Goal: Task Accomplishment & Management: Use online tool/utility

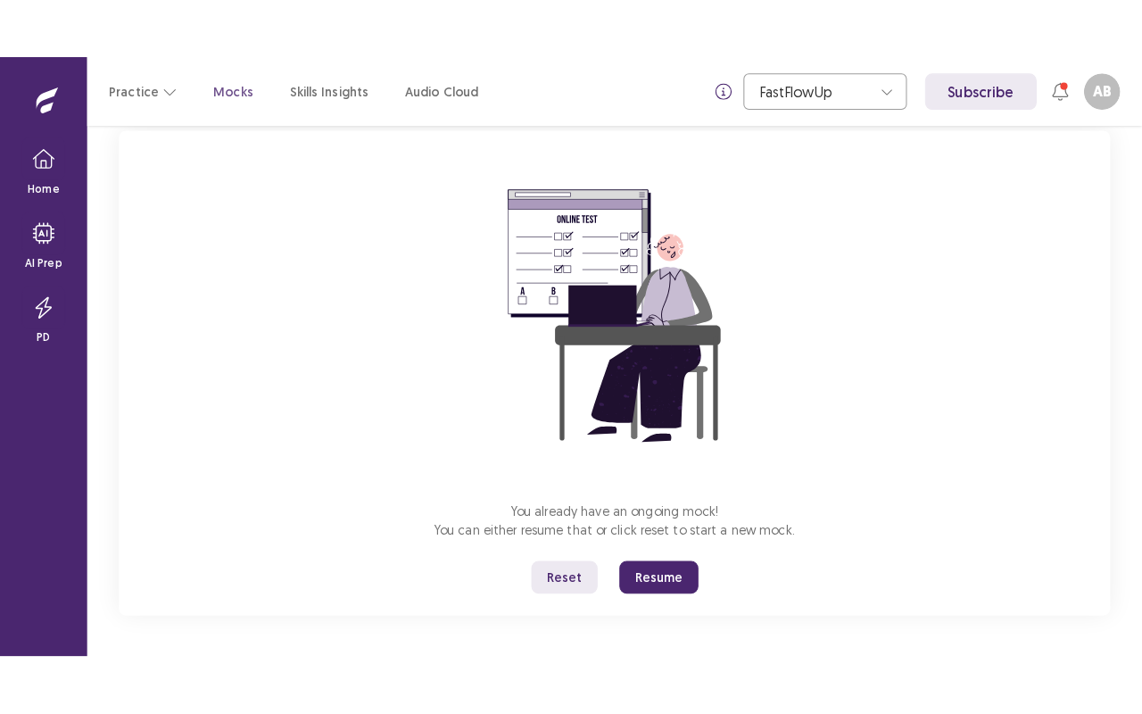
scroll to position [116, 0]
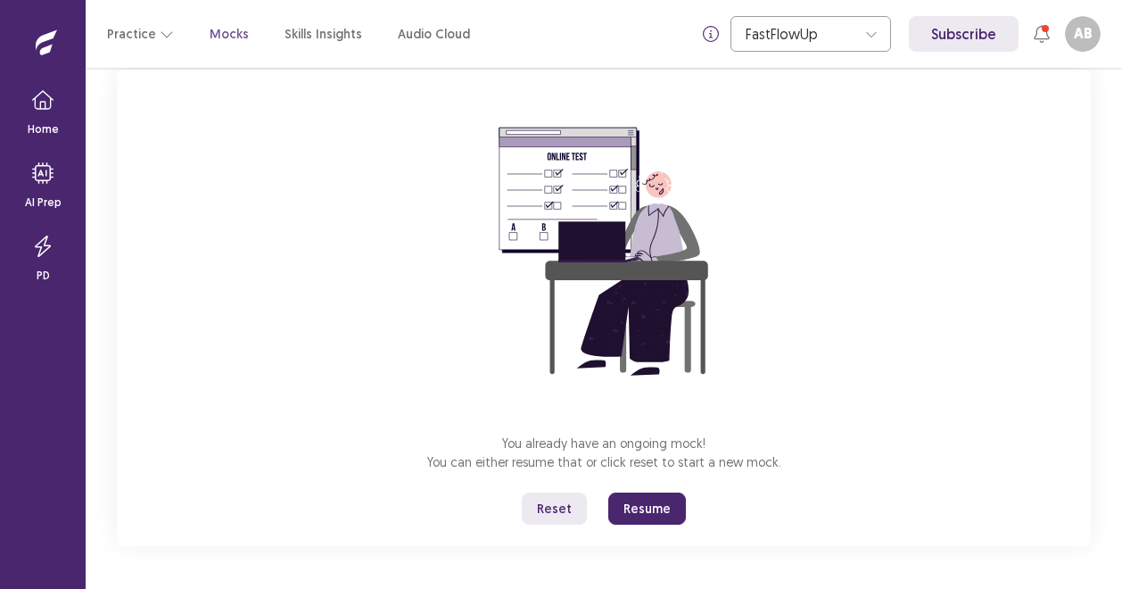
click at [641, 509] on button "Resume" at bounding box center [647, 508] width 78 height 32
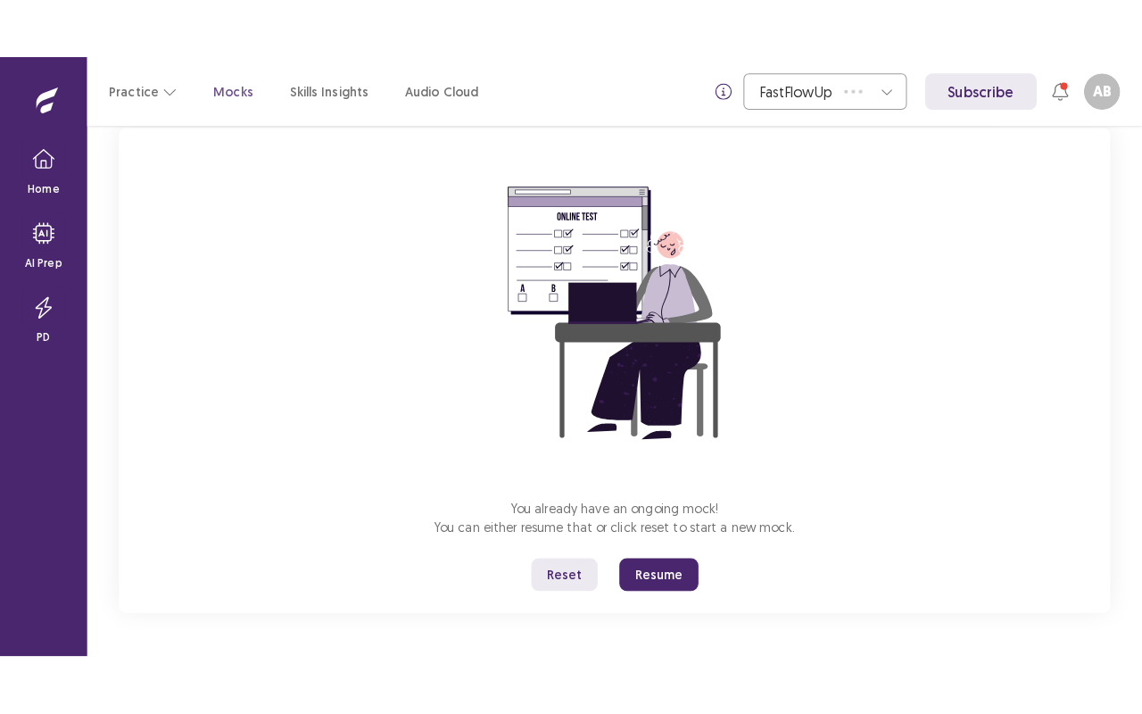
scroll to position [0, 0]
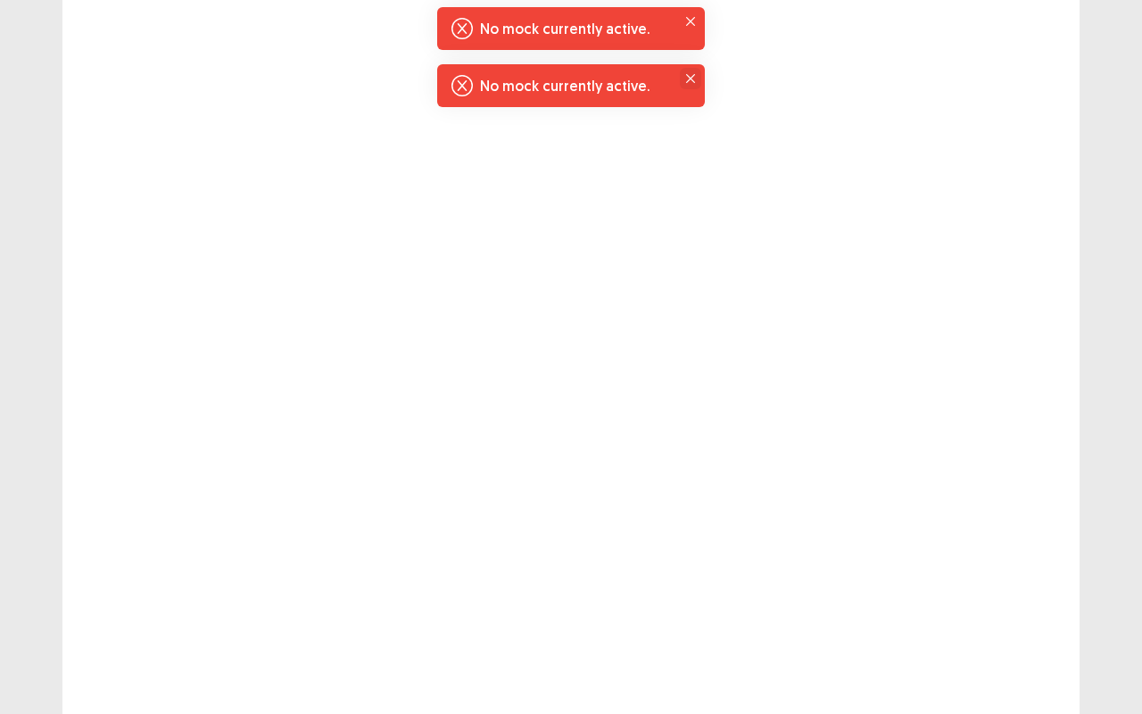
click at [682, 78] on button "Close" at bounding box center [690, 78] width 21 height 21
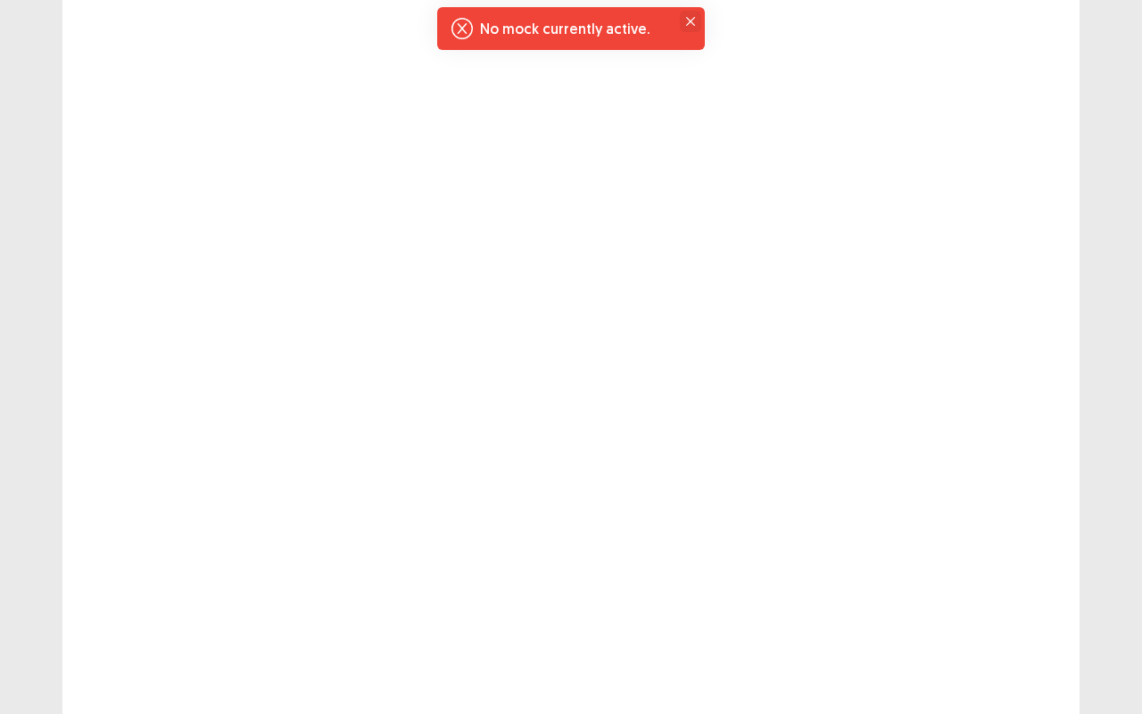
click at [682, 23] on button "Close" at bounding box center [690, 21] width 21 height 21
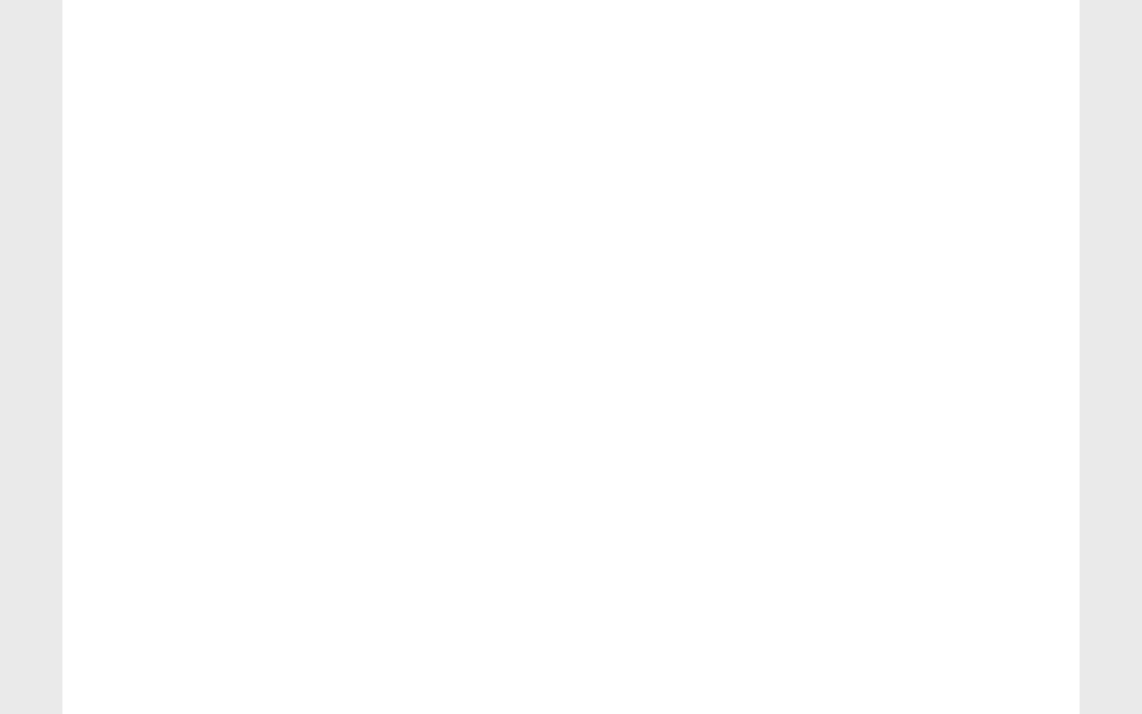
click at [349, 451] on div at bounding box center [570, 357] width 1017 height 714
click at [987, 588] on div at bounding box center [570, 357] width 1017 height 714
click at [548, 131] on div at bounding box center [570, 357] width 1017 height 714
drag, startPoint x: 631, startPoint y: 396, endPoint x: 632, endPoint y: 379, distance: 17.0
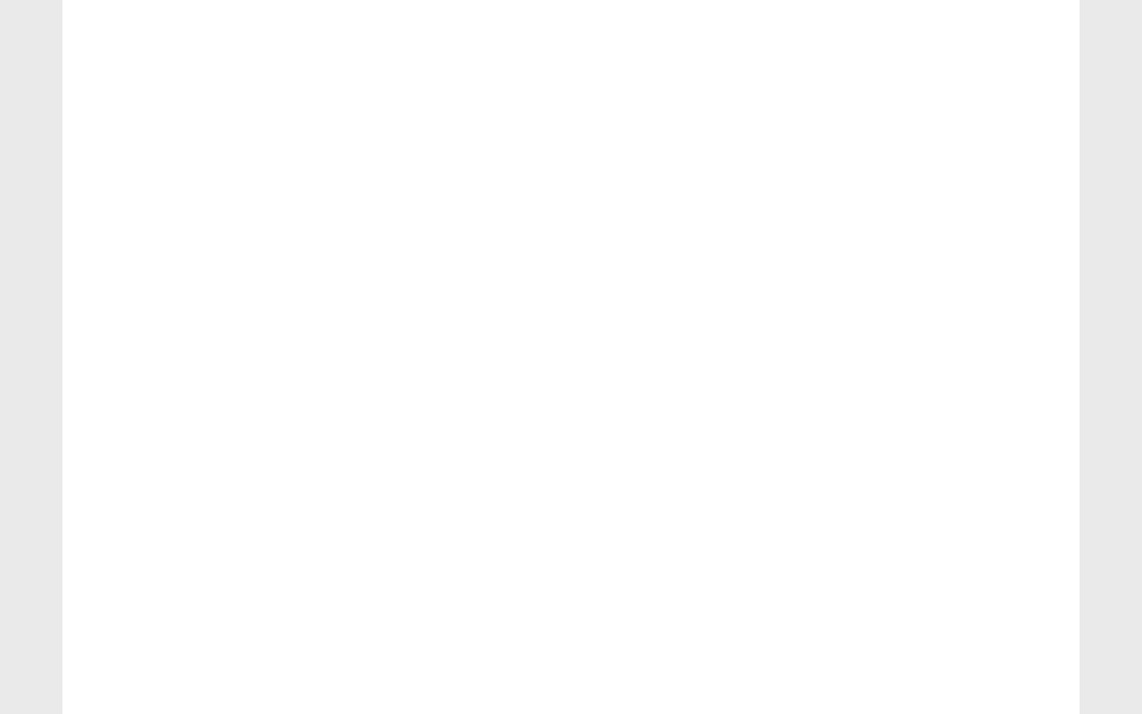
click at [631, 396] on div at bounding box center [570, 357] width 1017 height 714
drag, startPoint x: 632, startPoint y: 379, endPoint x: 726, endPoint y: 393, distance: 95.5
drag, startPoint x: 726, startPoint y: 393, endPoint x: 1030, endPoint y: 501, distance: 322.3
click at [1030, 501] on div at bounding box center [570, 357] width 1017 height 714
click at [952, 588] on div at bounding box center [570, 357] width 1017 height 714
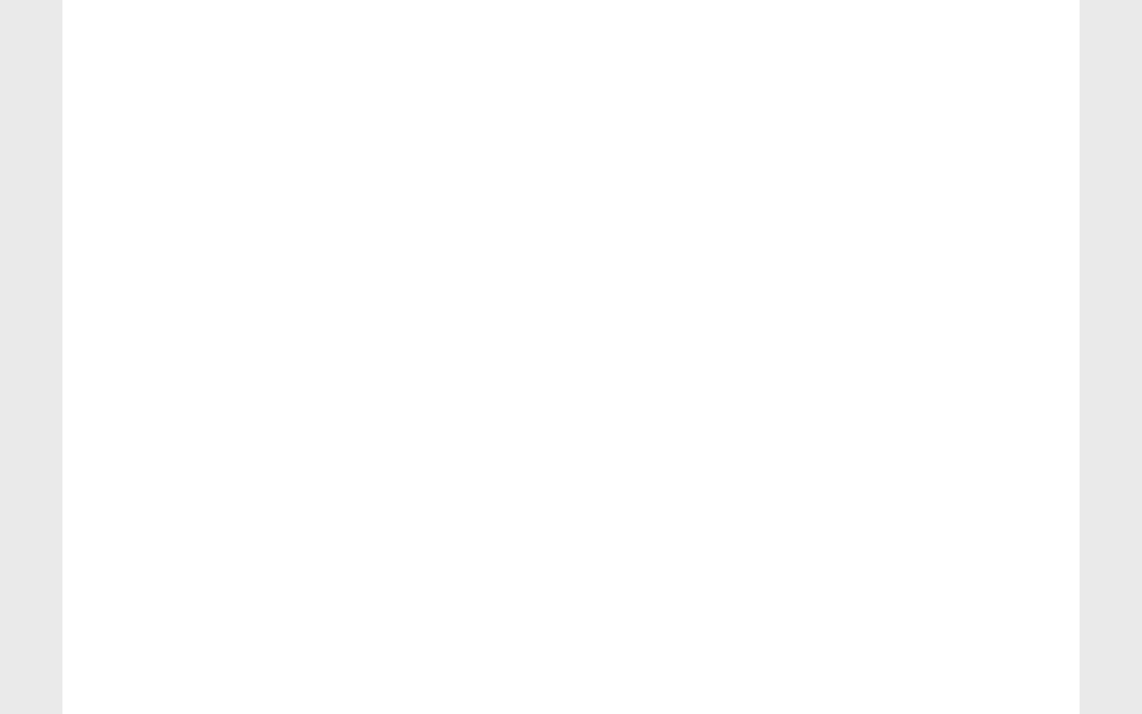
drag, startPoint x: 910, startPoint y: 597, endPoint x: 975, endPoint y: 713, distance: 133.0
click at [975, 588] on div at bounding box center [570, 357] width 1017 height 714
drag, startPoint x: 991, startPoint y: 674, endPoint x: 997, endPoint y: 666, distance: 9.6
drag, startPoint x: 997, startPoint y: 666, endPoint x: 823, endPoint y: 703, distance: 178.0
click at [823, 588] on div at bounding box center [570, 357] width 1017 height 714
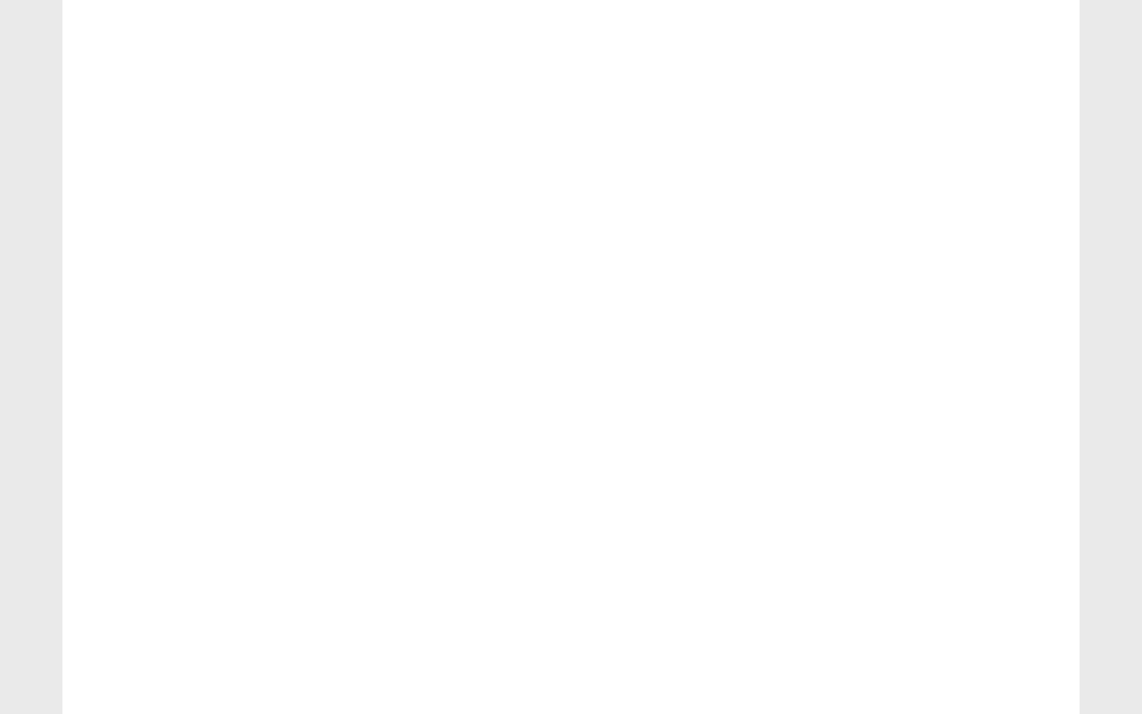
drag, startPoint x: 706, startPoint y: 703, endPoint x: 732, endPoint y: 656, distance: 53.9
click at [717, 588] on div at bounding box center [570, 357] width 1017 height 714
